Goal: Information Seeking & Learning: Compare options

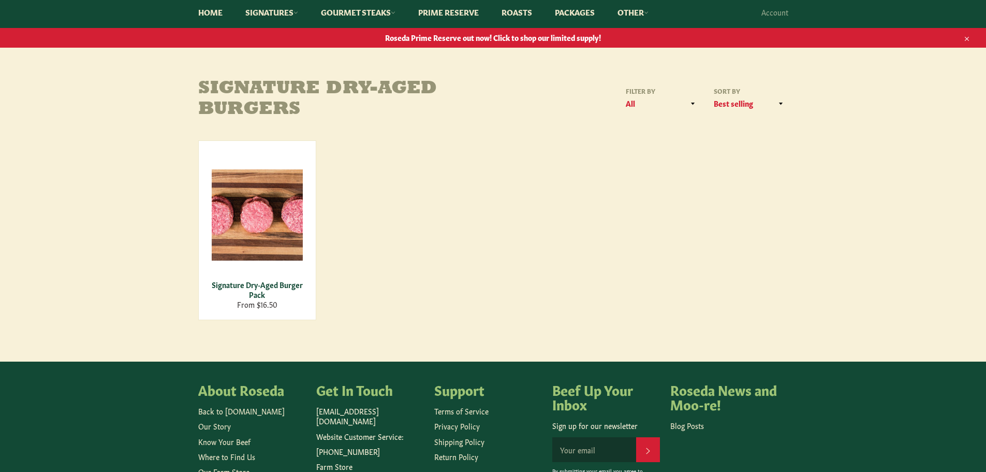
scroll to position [104, 0]
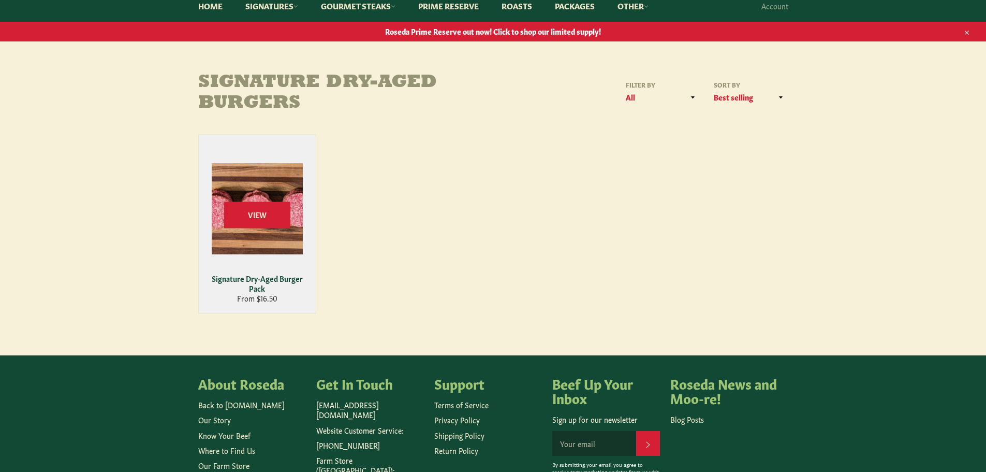
click at [306, 276] on div "Signature Dry-Aged Burger Pack" at bounding box center [257, 283] width 104 height 20
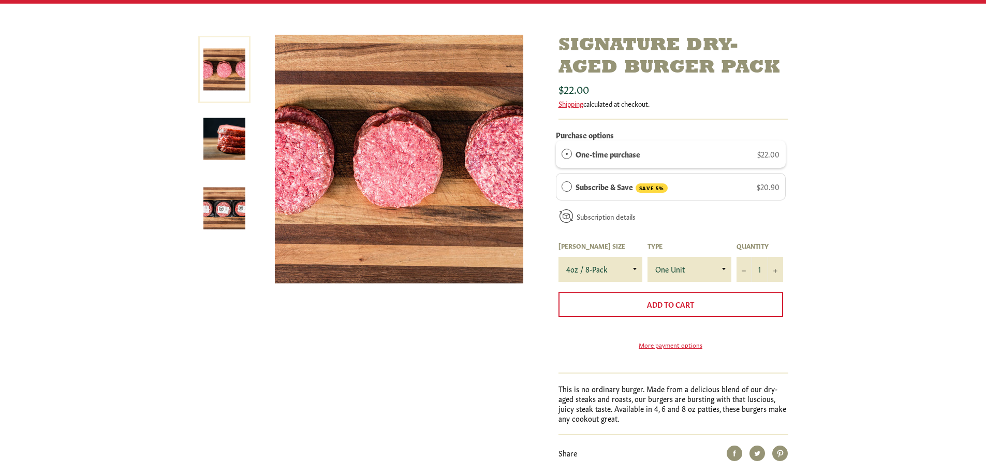
scroll to position [155, 0]
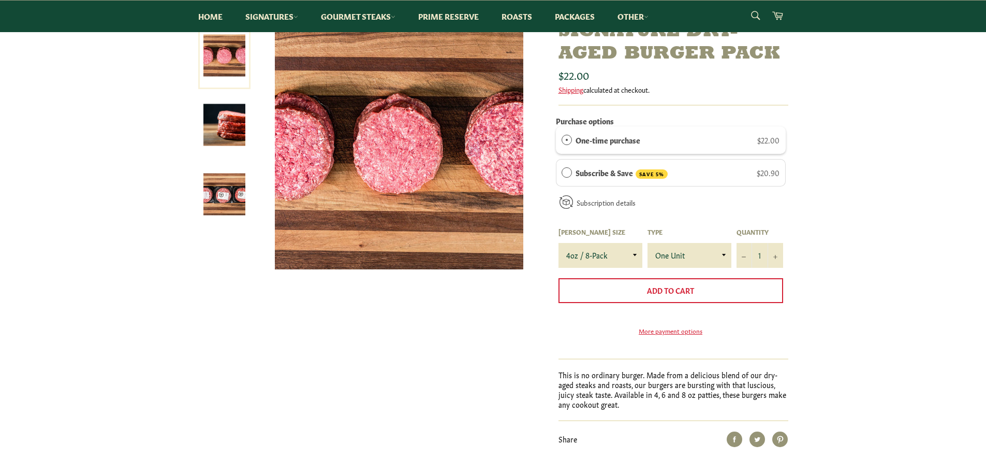
click at [407, 185] on img at bounding box center [399, 145] width 248 height 248
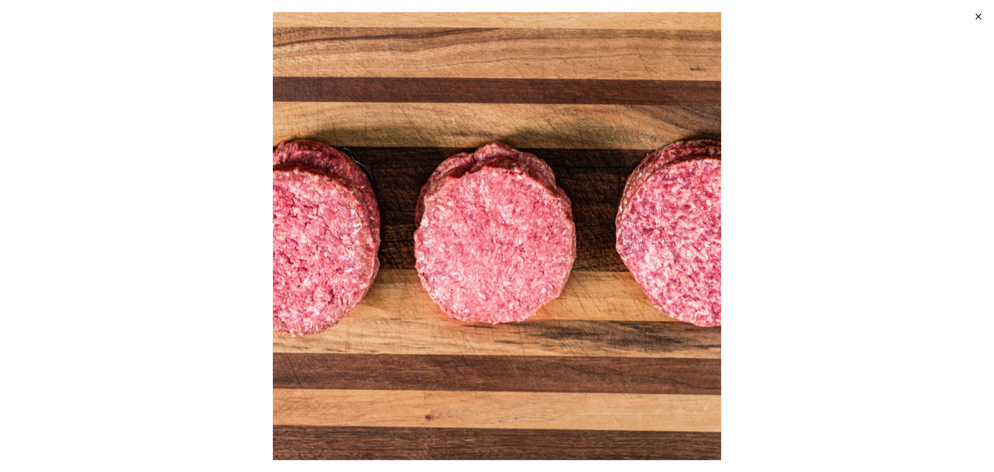
click at [171, 219] on div at bounding box center [497, 236] width 994 height 472
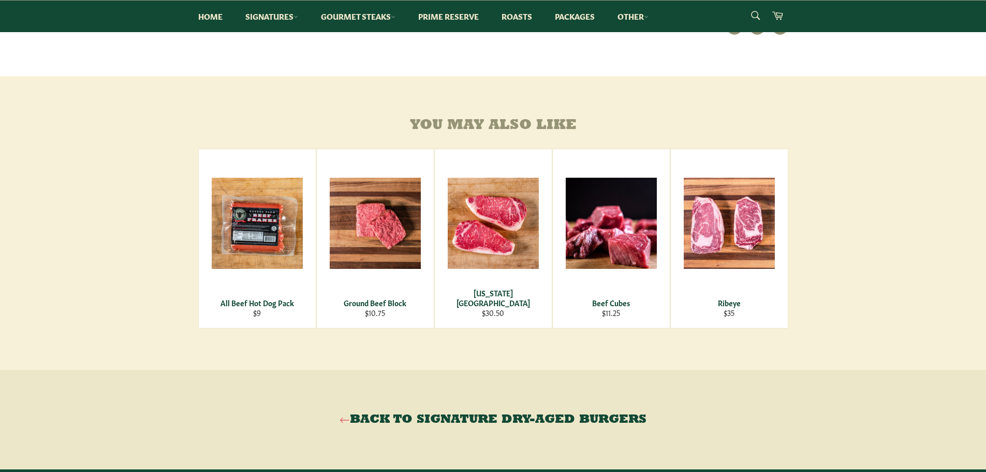
scroll to position [621, 0]
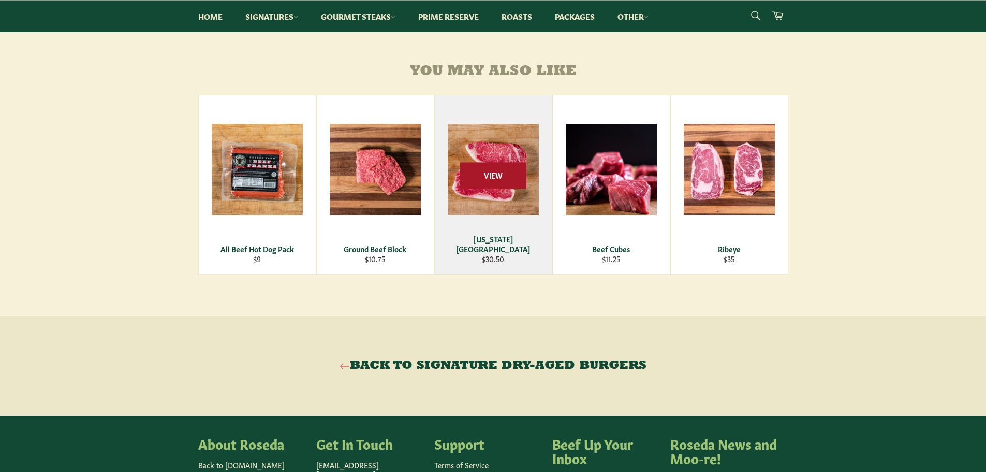
click at [476, 186] on span "View" at bounding box center [493, 175] width 66 height 26
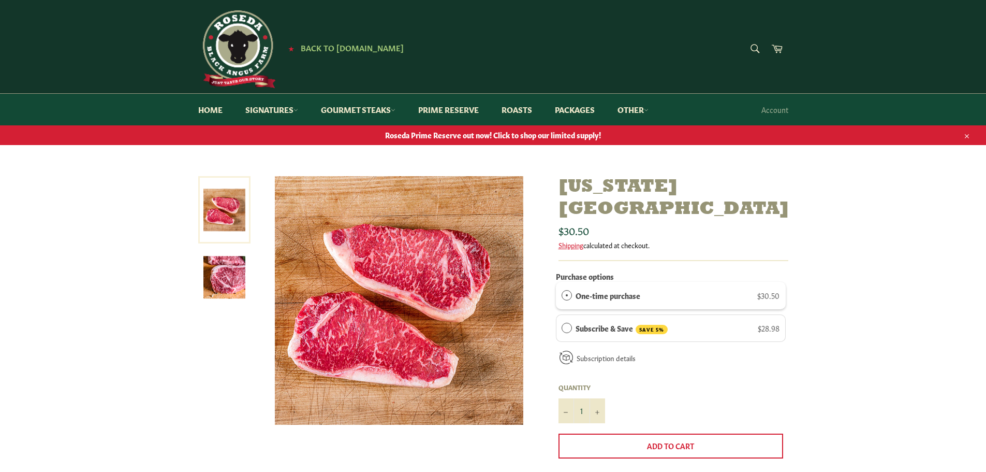
click at [426, 227] on img at bounding box center [399, 300] width 248 height 248
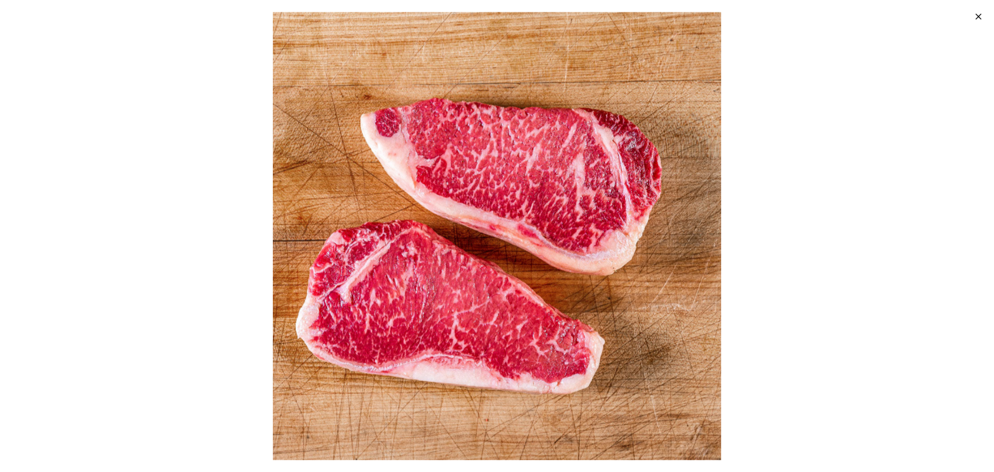
click at [187, 167] on div at bounding box center [497, 236] width 994 height 472
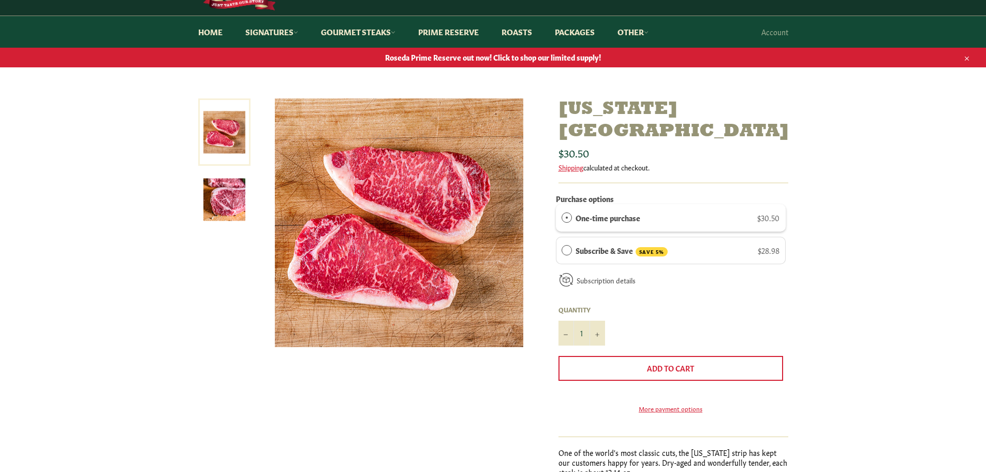
scroll to position [52, 0]
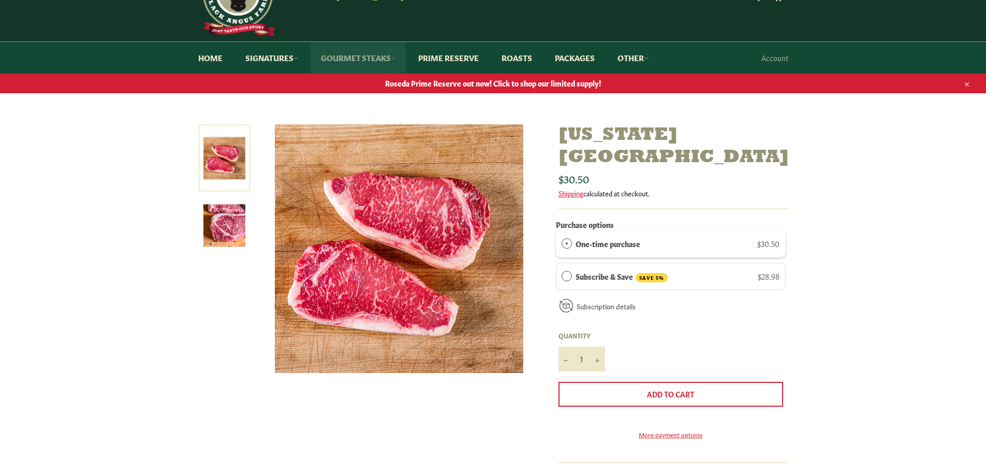
click at [334, 62] on link "Gourmet Steaks" at bounding box center [358, 58] width 95 height 32
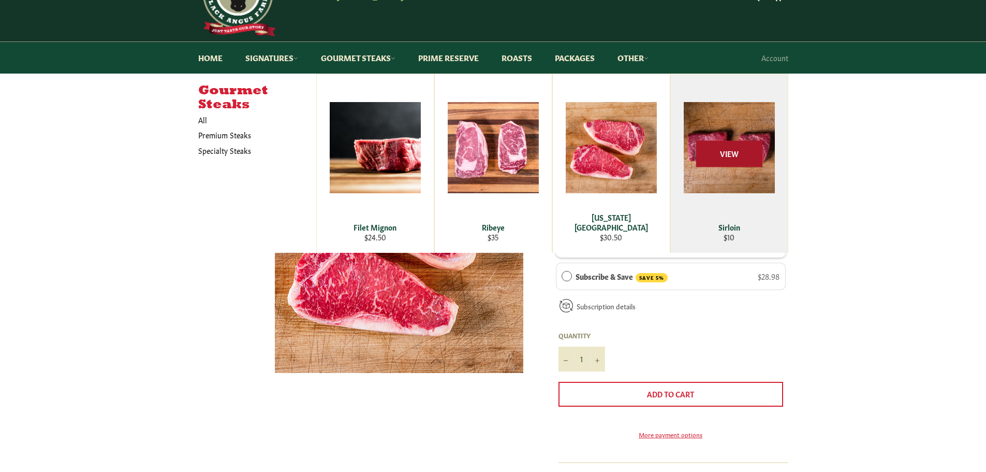
click at [696, 150] on span "View" at bounding box center [729, 154] width 66 height 26
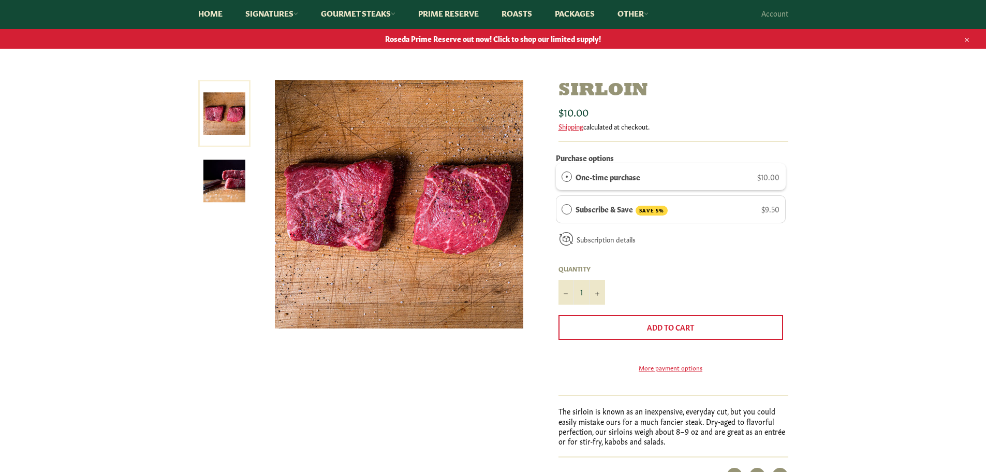
scroll to position [104, 0]
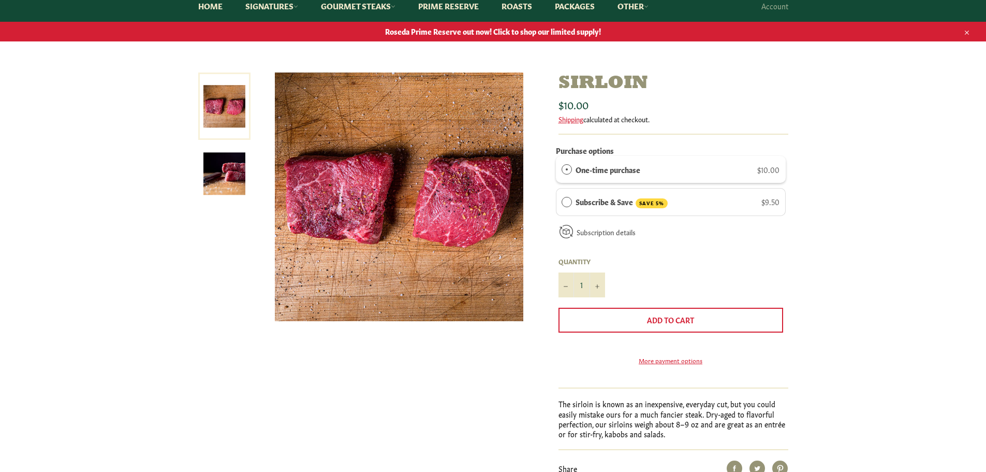
click at [358, 198] on img at bounding box center [399, 196] width 248 height 248
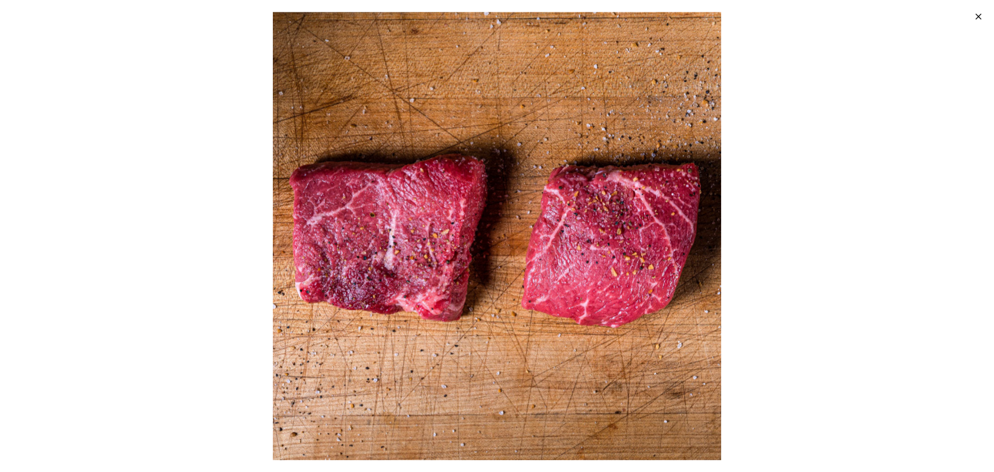
click at [132, 210] on div at bounding box center [497, 236] width 994 height 472
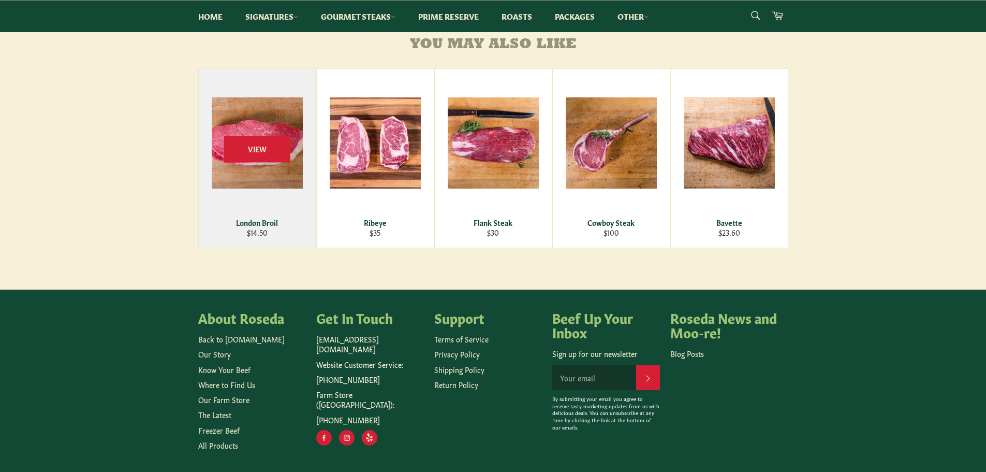
scroll to position [673, 0]
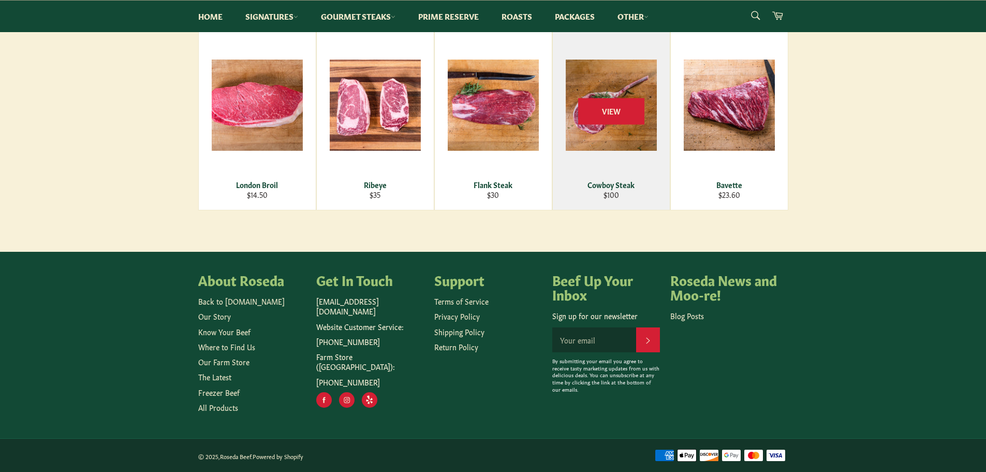
click at [604, 170] on div "View" at bounding box center [611, 120] width 117 height 179
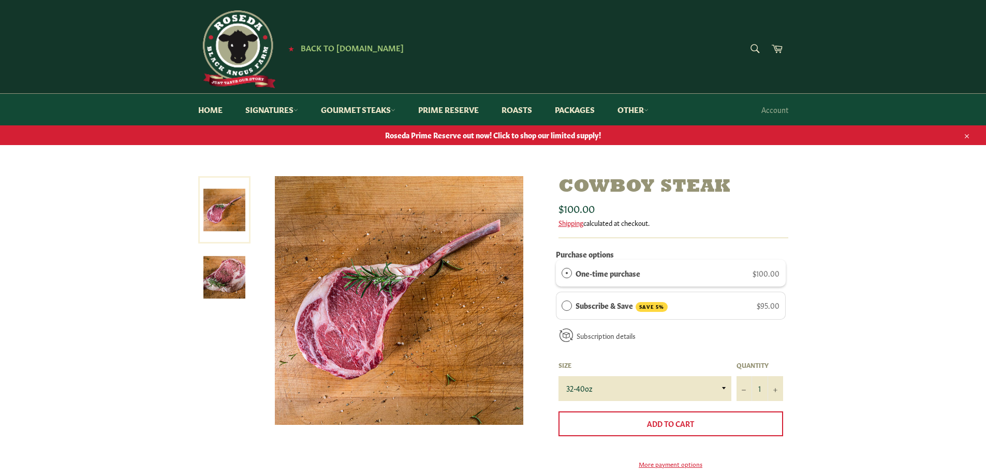
click at [333, 295] on img at bounding box center [399, 300] width 248 height 248
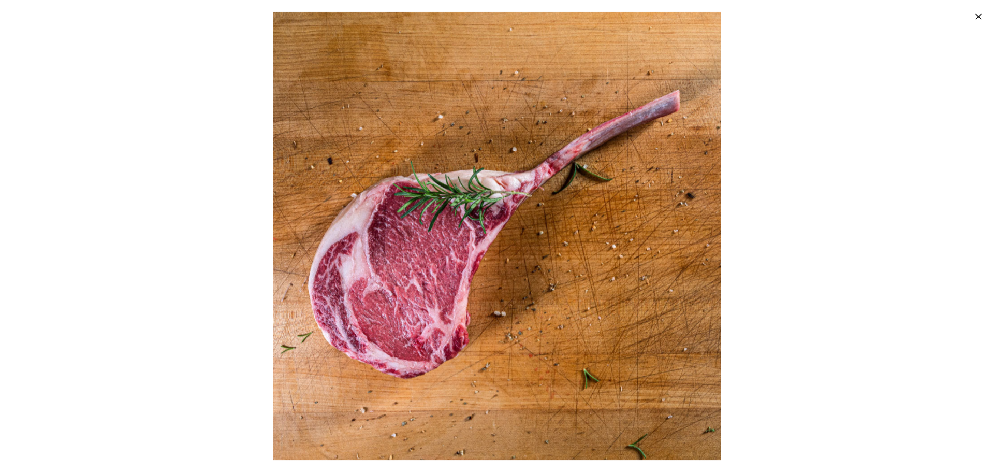
click at [231, 262] on div at bounding box center [497, 236] width 994 height 472
